Goal: Transaction & Acquisition: Subscribe to service/newsletter

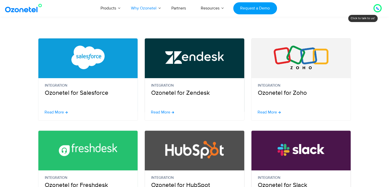
scroll to position [125, 0]
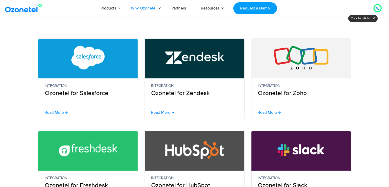
click at [275, 71] on figure at bounding box center [302, 58] width 100 height 38
click at [270, 116] on div "Integration Ozonetel for Zoho" at bounding box center [301, 79] width 100 height 82
click at [272, 113] on span "Read More" at bounding box center [267, 112] width 19 height 4
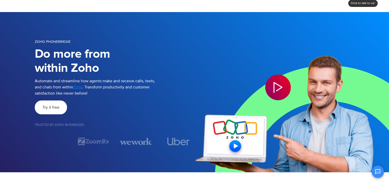
click at [55, 106] on span "Try it free" at bounding box center [50, 107] width 17 height 4
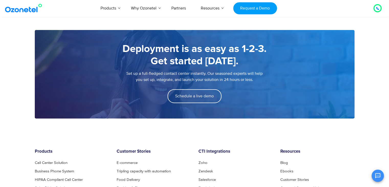
scroll to position [692, 0]
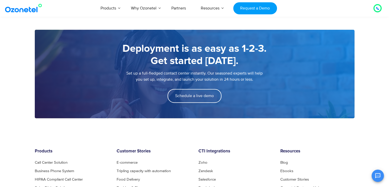
click at [151, 101] on div "Schedule a live demo" at bounding box center [195, 96] width 300 height 14
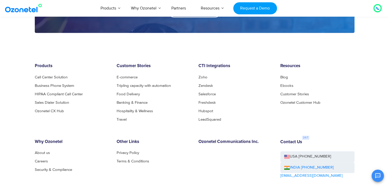
scroll to position [839, 0]
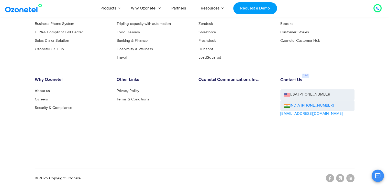
click at [290, 135] on div "Contact Us USA +1-408-440-5445 INDIA +1800-123-150150 sales@ozonetel.com" at bounding box center [318, 111] width 82 height 68
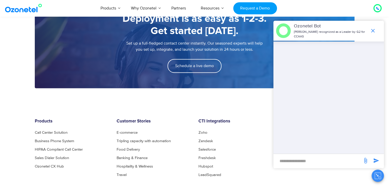
scroll to position [720, 0]
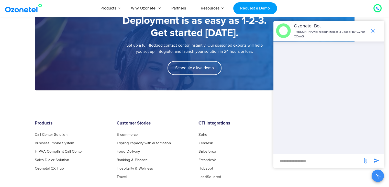
click at [296, 158] on input "new-msg-input" at bounding box center [318, 160] width 84 height 9
type input "***"
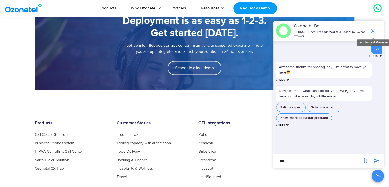
click at [375, 29] on icon "end chat or minimize" at bounding box center [373, 31] width 6 height 6
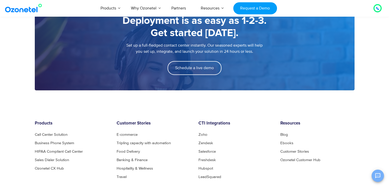
click at [381, 173] on icon "Open chat" at bounding box center [378, 176] width 6 height 6
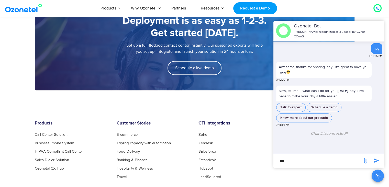
click at [377, 10] on div at bounding box center [377, 8] width 3 height 6
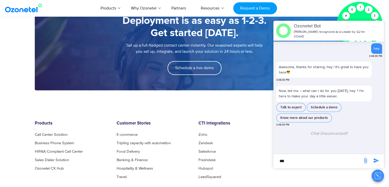
click at [312, 3] on div "Products AI & CX Voice AI Agents Agent Assist Voice of Customer Quality Audits …" at bounding box center [227, 8] width 318 height 17
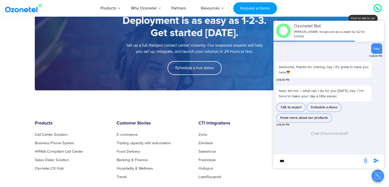
click at [358, 179] on div "OK Ozonetel Bot Ozonetel recognized as a Leader by G2 for CCAAS hey 3:48:35 PM …" at bounding box center [329, 101] width 111 height 161
click at [375, 175] on icon "Close chat" at bounding box center [378, 176] width 6 height 6
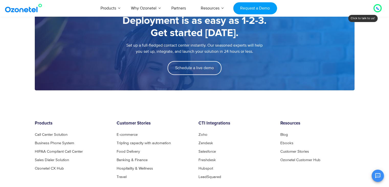
click at [377, 7] on icon at bounding box center [378, 8] width 3 height 3
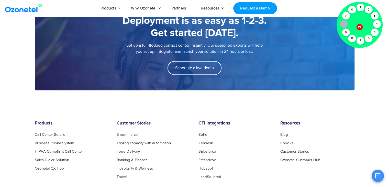
click at [361, 28] on div at bounding box center [360, 27] width 6 height 6
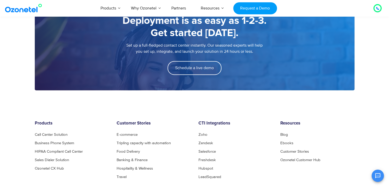
click at [378, 8] on icon at bounding box center [378, 8] width 3 height 3
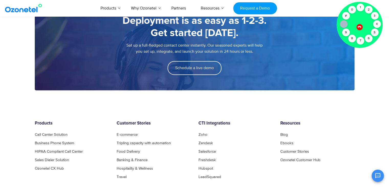
click at [360, 25] on icon at bounding box center [360, 27] width 4 height 4
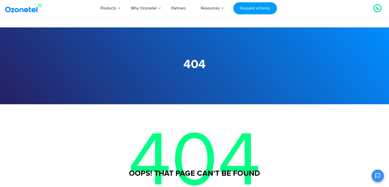
scroll to position [219, 0]
